Goal: Task Accomplishment & Management: Manage account settings

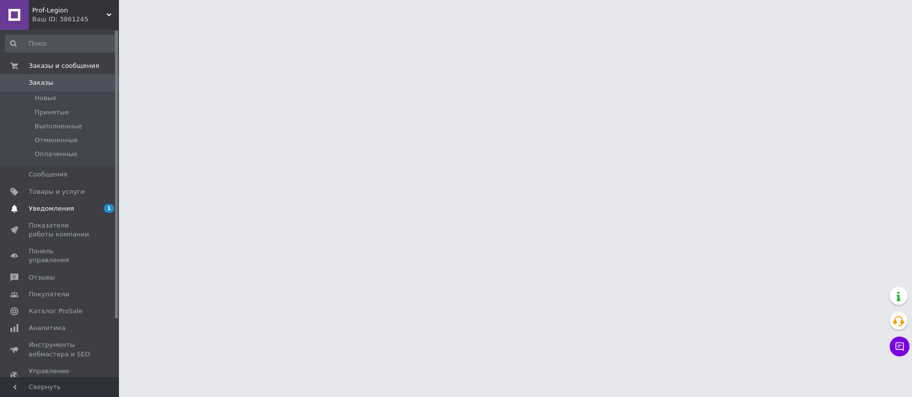
click at [57, 210] on span "Уведомления" at bounding box center [51, 208] width 45 height 9
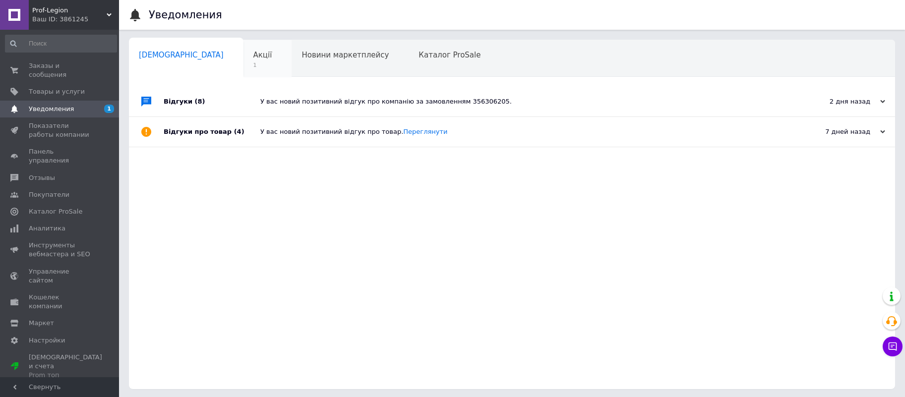
click at [243, 58] on div "Акції 1" at bounding box center [267, 59] width 49 height 38
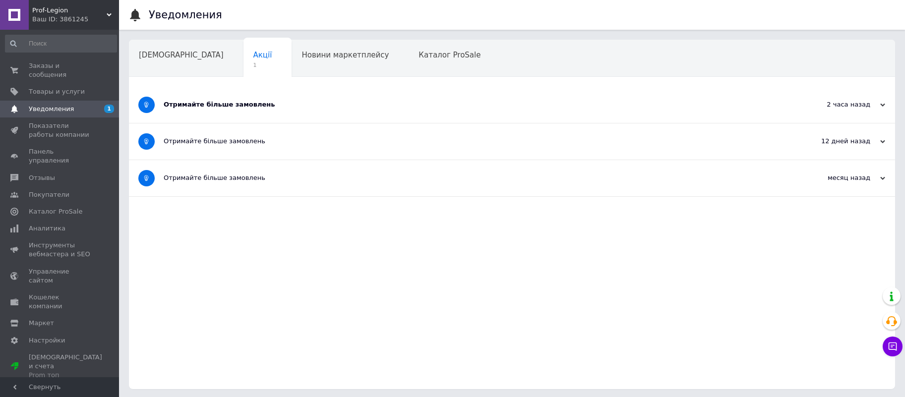
click at [220, 102] on div "Отримайте більше замовлень" at bounding box center [475, 104] width 622 height 9
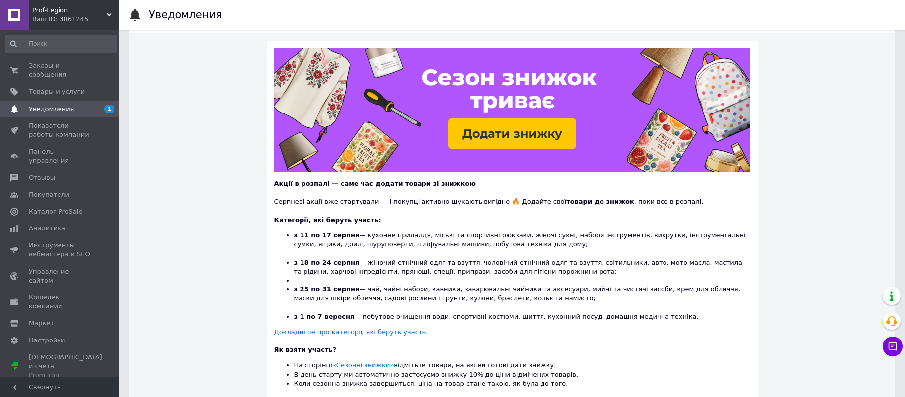
scroll to position [99, 0]
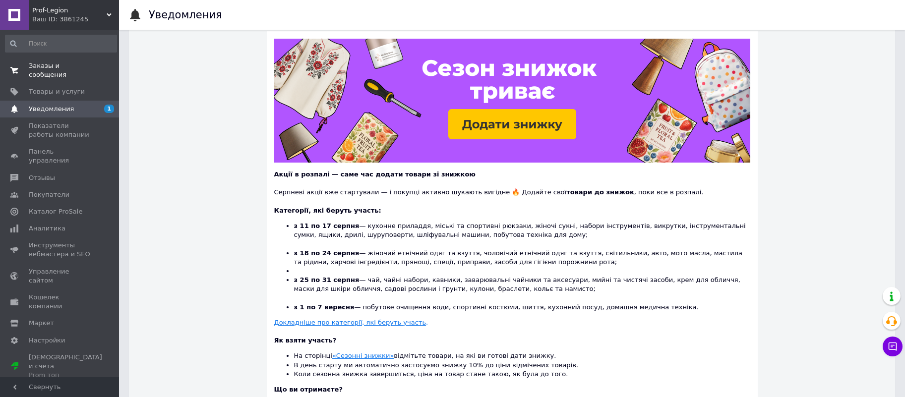
click at [39, 64] on span "Заказы и сообщения" at bounding box center [60, 70] width 63 height 18
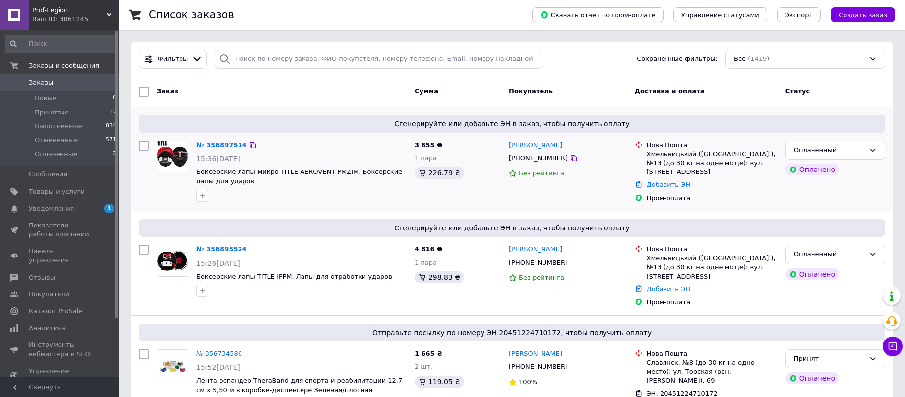
click at [216, 143] on link "№ 356897514" at bounding box center [221, 144] width 51 height 7
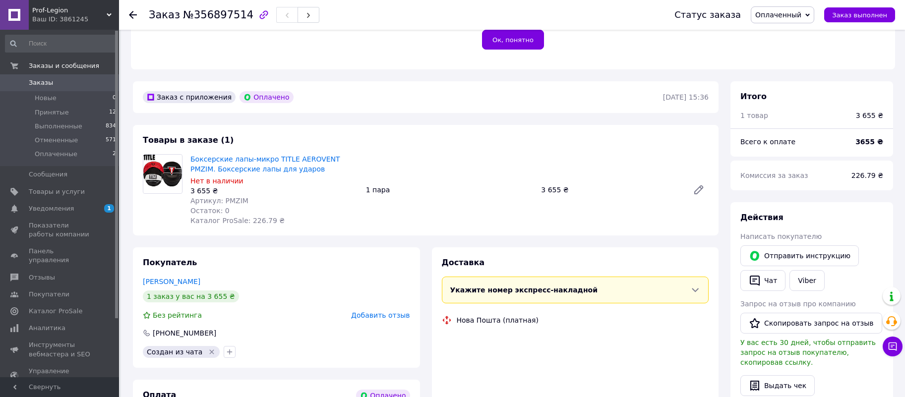
scroll to position [248, 0]
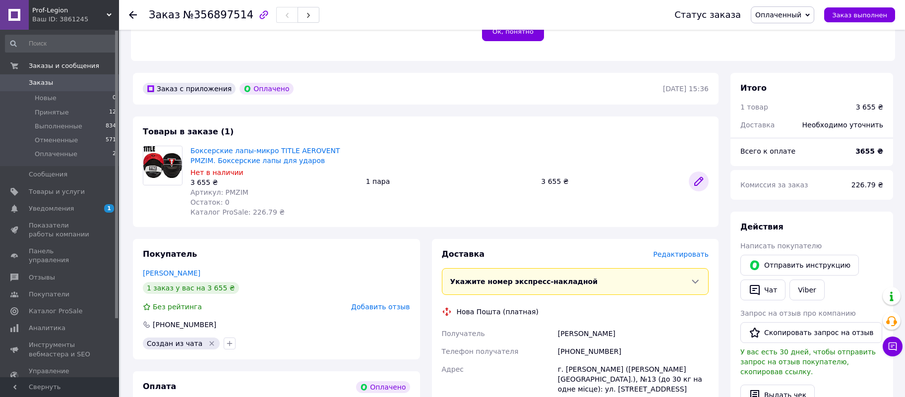
click at [696, 175] on icon at bounding box center [699, 181] width 12 height 12
click at [693, 175] on icon at bounding box center [699, 181] width 12 height 12
click at [54, 210] on span "Уведомления" at bounding box center [51, 208] width 45 height 9
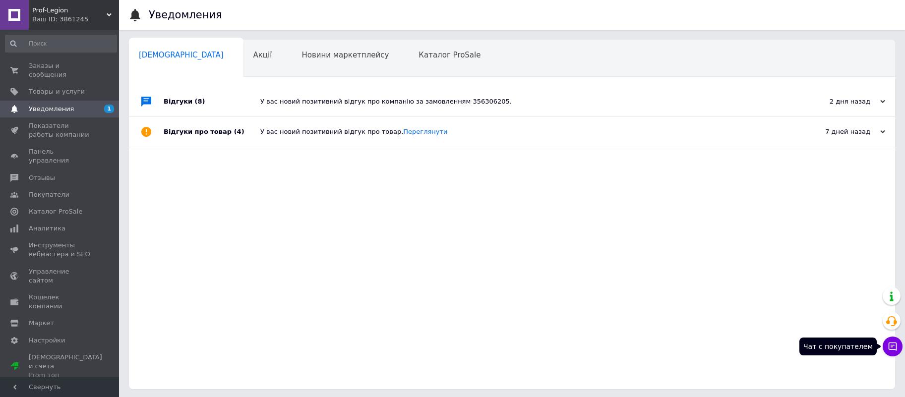
click at [888, 345] on icon at bounding box center [892, 347] width 10 height 10
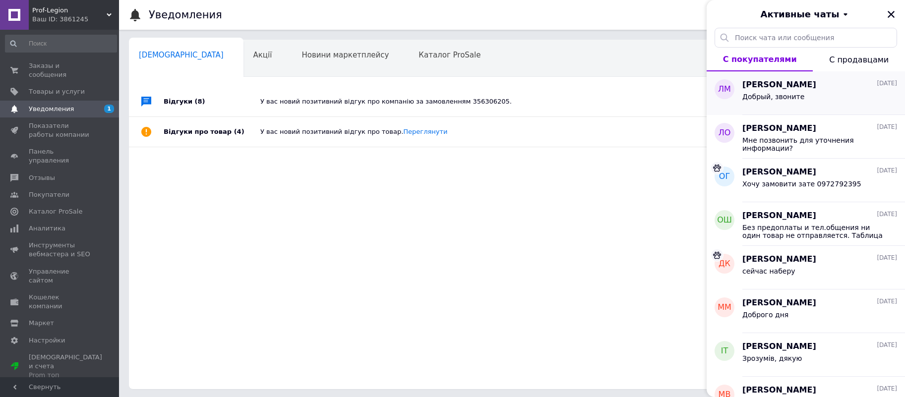
click at [763, 93] on span "Добрый, звоните" at bounding box center [773, 97] width 62 height 8
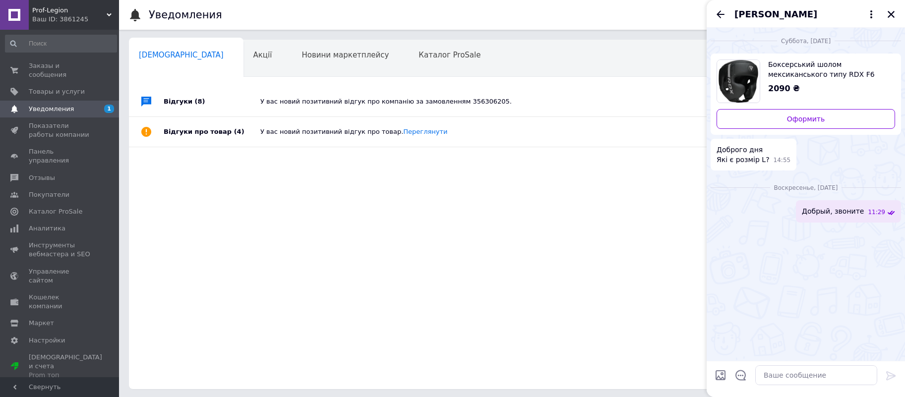
click at [379, 182] on div "Відгуки (8) У вас новий позитивний відгук про компанію за замовленням 356306205…" at bounding box center [512, 238] width 766 height 302
click at [47, 63] on span "Заказы и сообщения" at bounding box center [60, 70] width 63 height 18
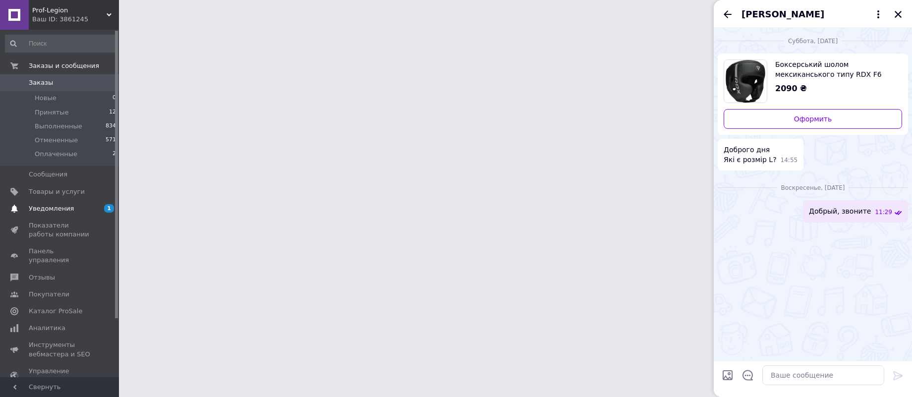
click at [64, 208] on span "Уведомления" at bounding box center [51, 208] width 45 height 9
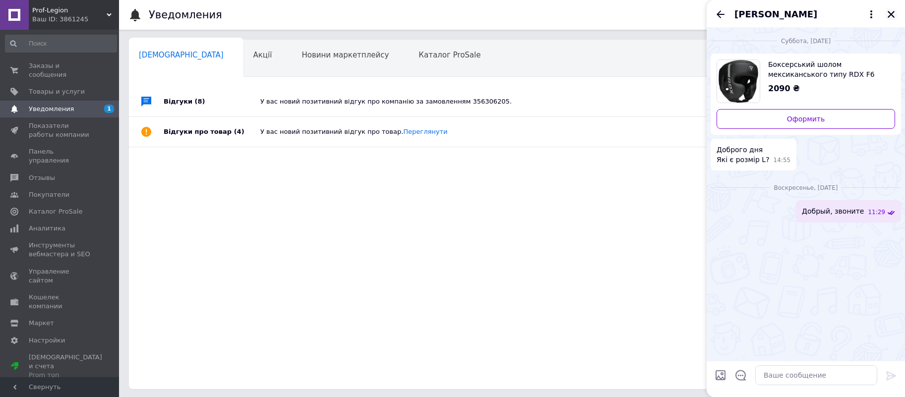
click at [893, 12] on icon "Закрыть" at bounding box center [890, 14] width 7 height 7
